Goal: Check status: Check status

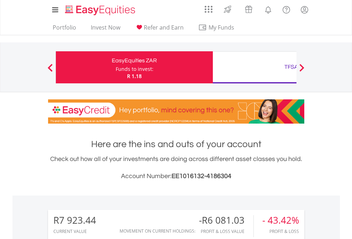
scroll to position [68, 112]
click at [116, 67] on div "Funds to invest:" at bounding box center [135, 69] width 38 height 7
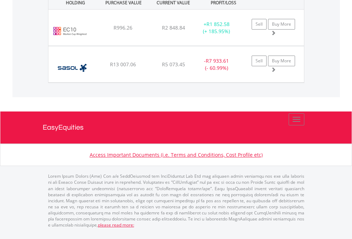
scroll to position [51, 0]
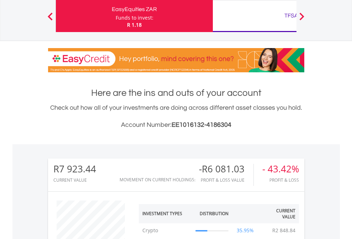
click at [255, 16] on div "TFSA" at bounding box center [291, 16] width 149 height 10
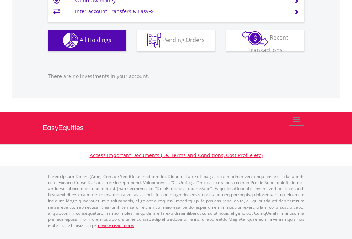
scroll to position [68, 112]
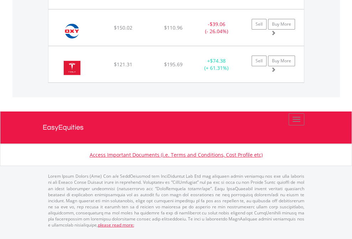
scroll to position [68, 112]
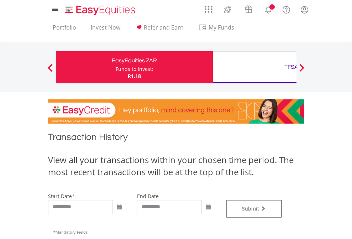
type input "**********"
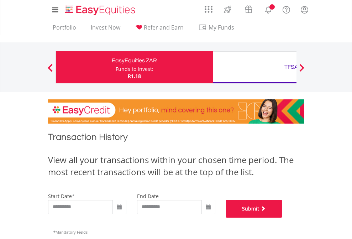
click at [283, 218] on button "Submit" at bounding box center [254, 209] width 56 height 18
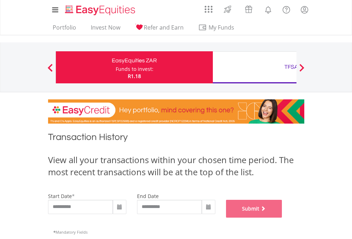
scroll to position [289, 0]
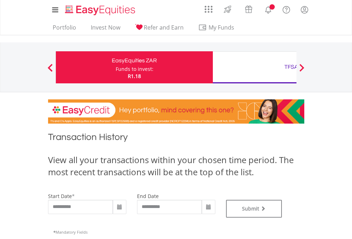
click at [255, 67] on div "TFSA" at bounding box center [291, 67] width 149 height 10
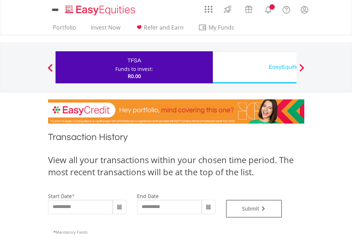
type input "**********"
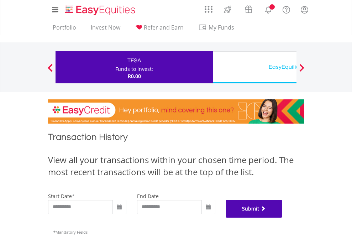
click at [283, 218] on button "Submit" at bounding box center [254, 209] width 56 height 18
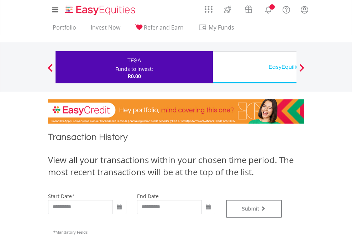
click at [255, 67] on div "EasyEquities USD" at bounding box center [291, 67] width 149 height 10
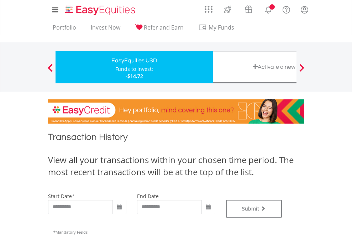
type input "**********"
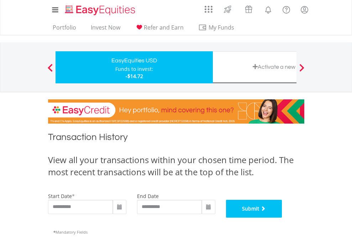
click at [283, 218] on button "Submit" at bounding box center [254, 209] width 56 height 18
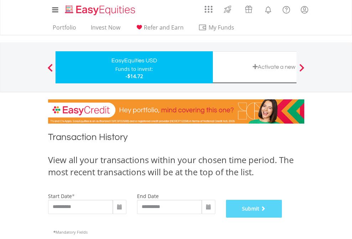
scroll to position [289, 0]
